Goal: Task Accomplishment & Management: Manage account settings

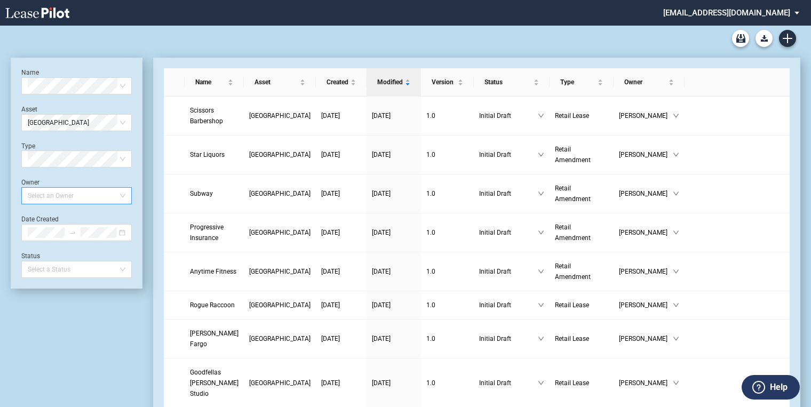
click at [48, 192] on div at bounding box center [71, 195] width 96 height 15
click at [84, 77] on div "Name Select name" at bounding box center [76, 81] width 110 height 26
click at [69, 104] on div "Intentional Flow Pilates" at bounding box center [76, 107] width 93 height 11
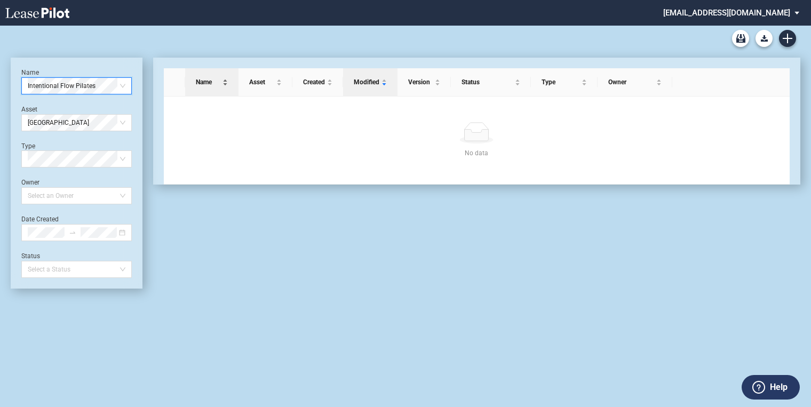
click at [205, 84] on span "Name" at bounding box center [208, 82] width 25 height 11
click at [59, 86] on span "Intentional Flow Pilates" at bounding box center [77, 86] width 98 height 16
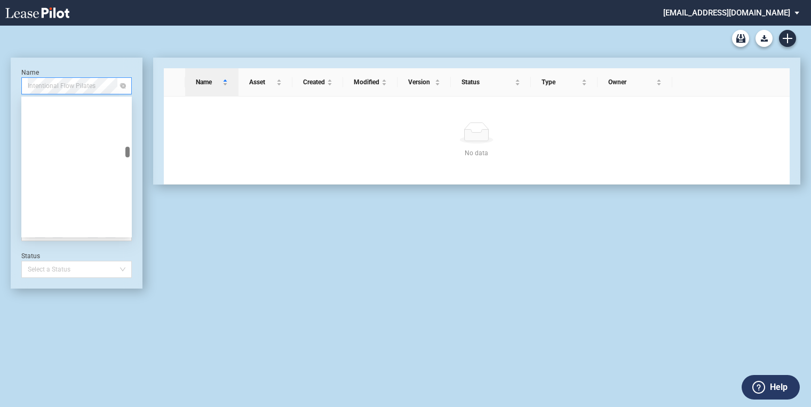
scroll to position [3926, 0]
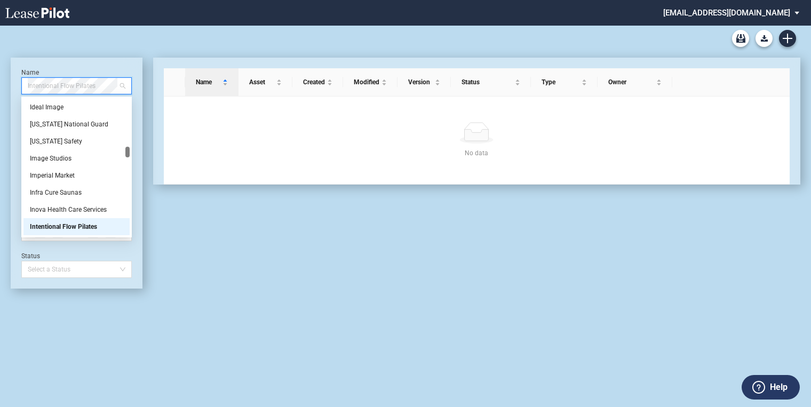
click at [61, 222] on div "Intentional Flow Pilates" at bounding box center [76, 226] width 93 height 11
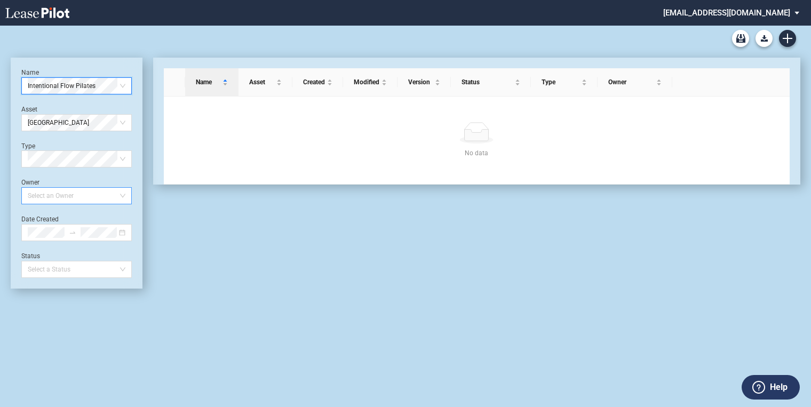
click at [111, 194] on div at bounding box center [71, 195] width 96 height 15
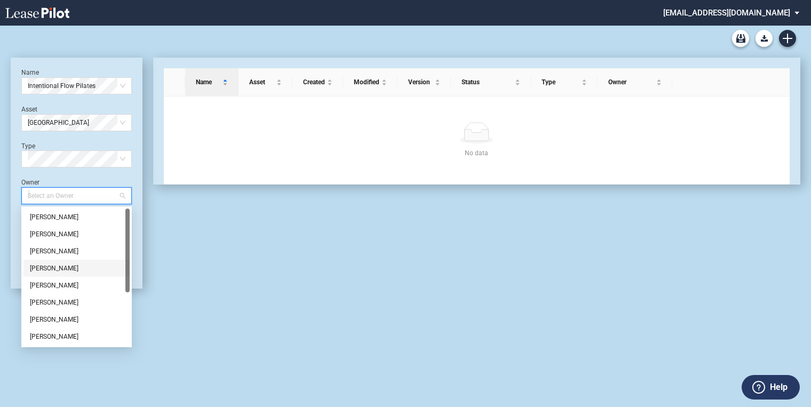
click at [78, 265] on div "[PERSON_NAME]" at bounding box center [76, 268] width 93 height 11
click at [129, 159] on div "Select Type" at bounding box center [76, 158] width 110 height 17
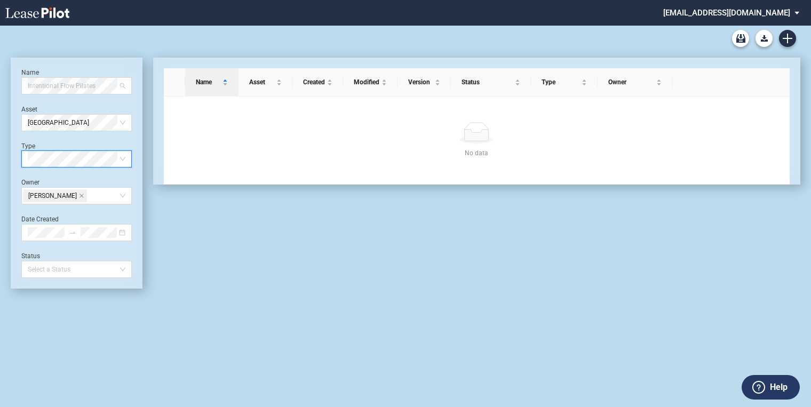
drag, startPoint x: 107, startPoint y: 86, endPoint x: 13, endPoint y: 90, distance: 93.9
click at [15, 87] on div "Name Intentional Flow Pilates Asset [GEOGRAPHIC_DATA] Type Select Type Owner [P…" at bounding box center [77, 173] width 132 height 231
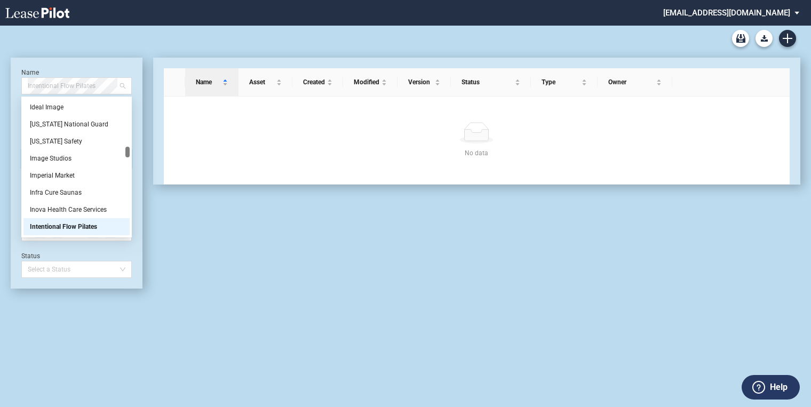
click at [85, 70] on div "Name Intentional Flow Pilates" at bounding box center [76, 81] width 110 height 26
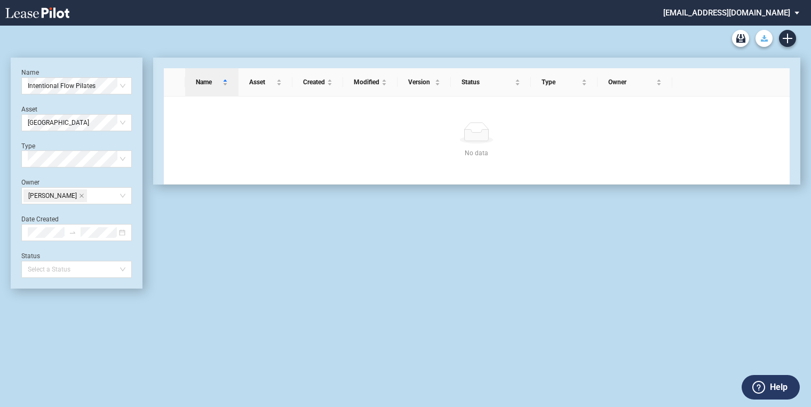
click at [760, 43] on button "Download Blank Form" at bounding box center [763, 38] width 17 height 17
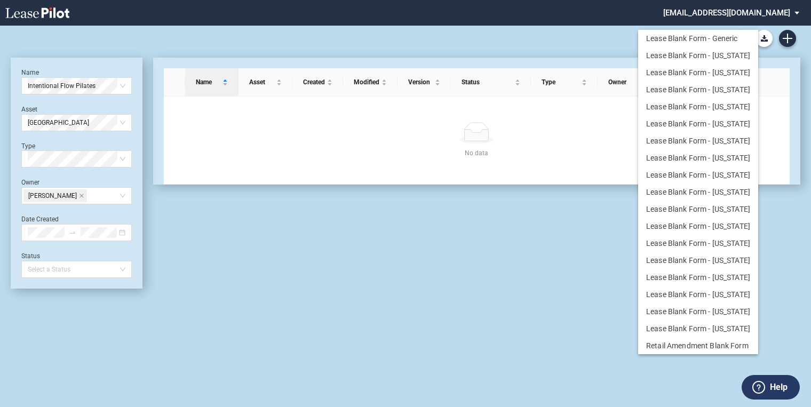
click at [610, 42] on md-backdrop at bounding box center [405, 203] width 811 height 407
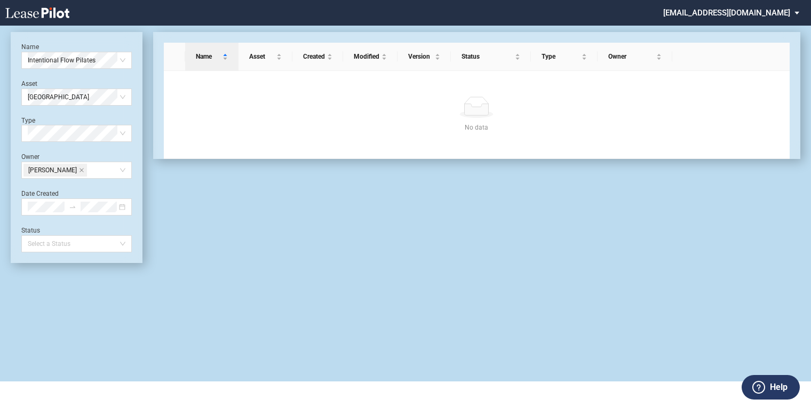
click at [51, 82] on div "[GEOGRAPHIC_DATA]" at bounding box center [76, 92] width 110 height 26
click at [50, 99] on span "[GEOGRAPHIC_DATA]" at bounding box center [77, 97] width 98 height 16
click at [104, 96] on span "[GEOGRAPHIC_DATA]" at bounding box center [77, 97] width 98 height 16
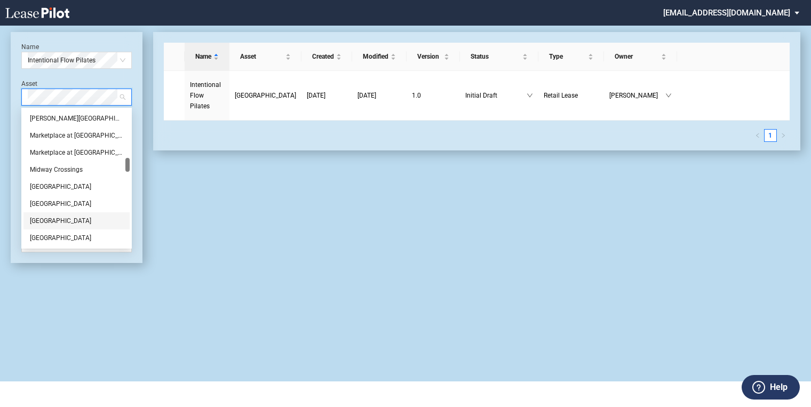
click at [74, 205] on div "[GEOGRAPHIC_DATA]" at bounding box center [76, 203] width 93 height 11
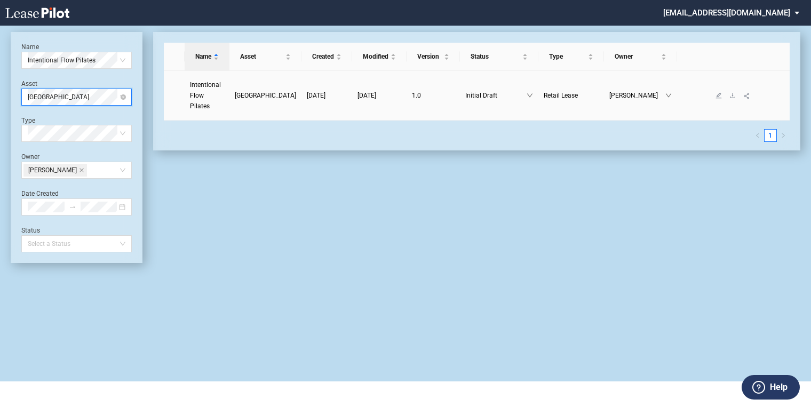
click at [211, 86] on span "Intentional Flow Pilates" at bounding box center [205, 95] width 31 height 29
